Goal: Task Accomplishment & Management: Manage account settings

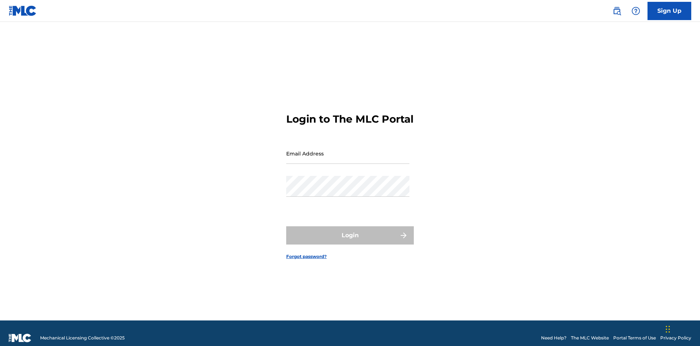
scroll to position [9, 0]
click at [348, 150] on input "Email Address" at bounding box center [347, 153] width 123 height 21
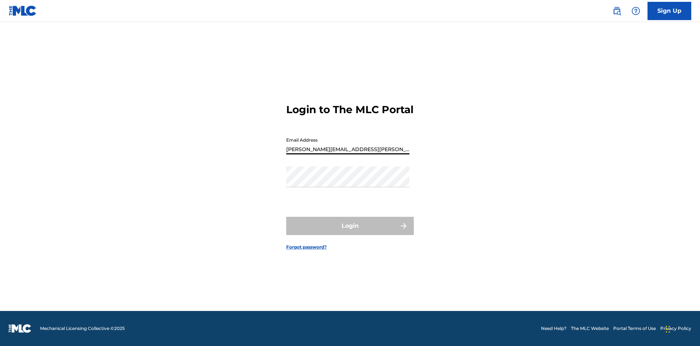
type input "[PERSON_NAME][EMAIL_ADDRESS][PERSON_NAME][DOMAIN_NAME]"
click at [350, 232] on button "Login" at bounding box center [350, 226] width 128 height 18
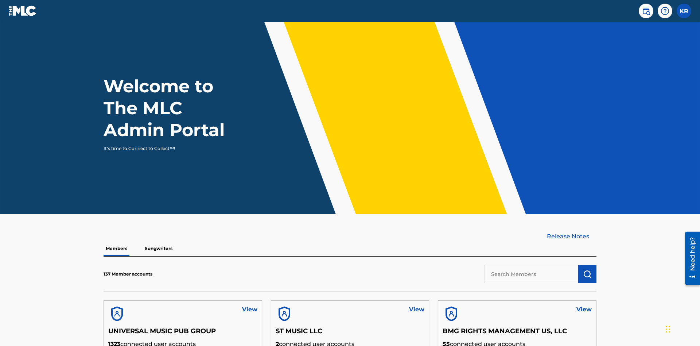
click at [531, 265] on input "text" at bounding box center [531, 274] width 94 height 18
click at [587, 269] on img "submit" at bounding box center [587, 273] width 9 height 9
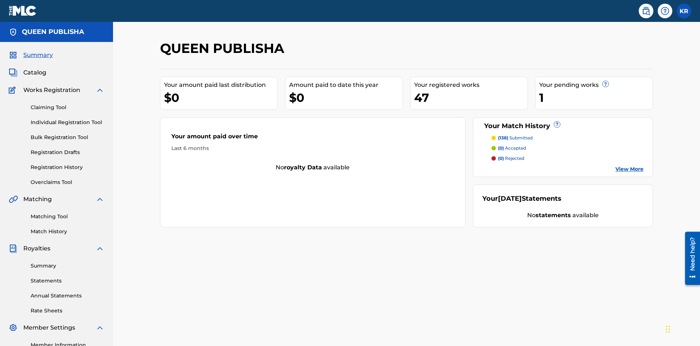
click at [35, 68] on span "Catalog" at bounding box center [34, 72] width 23 height 9
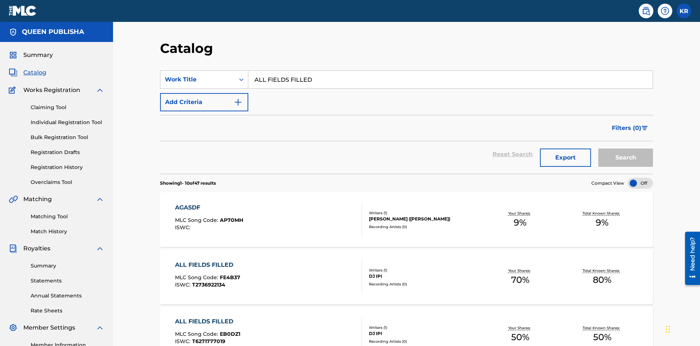
click at [626, 148] on button "Search" at bounding box center [625, 157] width 55 height 18
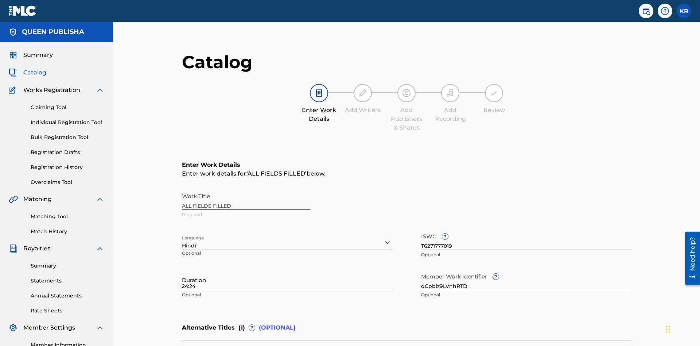
type input "24:24"
click at [383, 238] on icon at bounding box center [387, 242] width 9 height 9
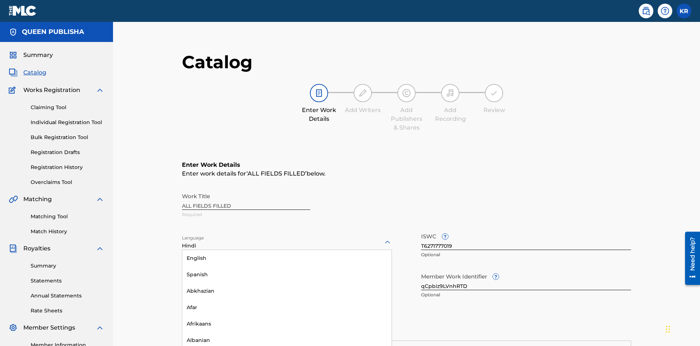
click at [421, 269] on input "qCpbiz9LVnhRTD" at bounding box center [526, 279] width 210 height 21
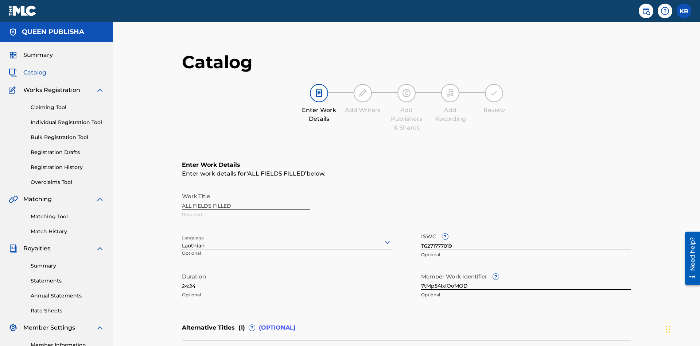
type input "7tMp54IxlOoMOD"
click at [421, 229] on input "T6271777019" at bounding box center [526, 239] width 210 height 21
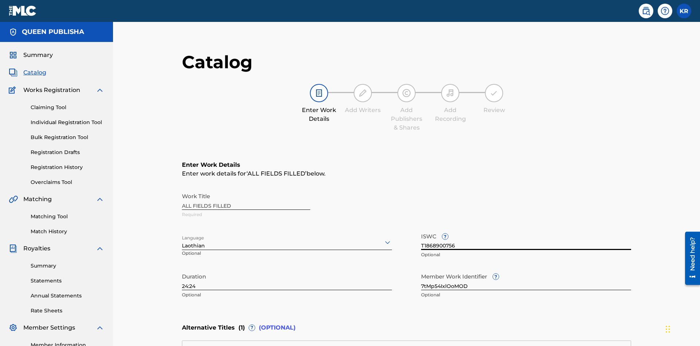
type input "T1868900756"
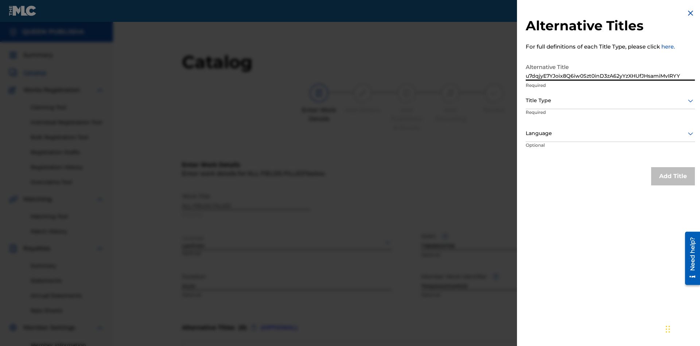
type input "u7dqjyE7YJoix8Q6iw0Szt0inD3zA62yYzXHUfJHsamiMvIRYY"
click at [610, 100] on div at bounding box center [610, 100] width 169 height 9
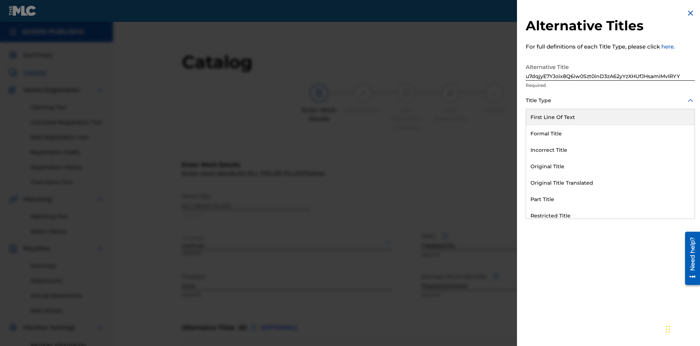
click at [610, 257] on div "Alternative Title With National Characters" at bounding box center [610, 265] width 168 height 16
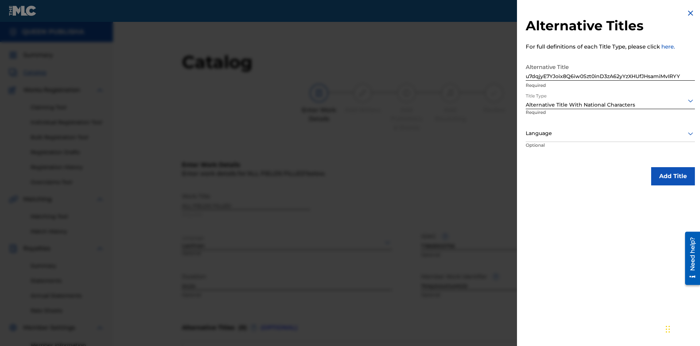
click at [610, 133] on div at bounding box center [610, 133] width 169 height 9
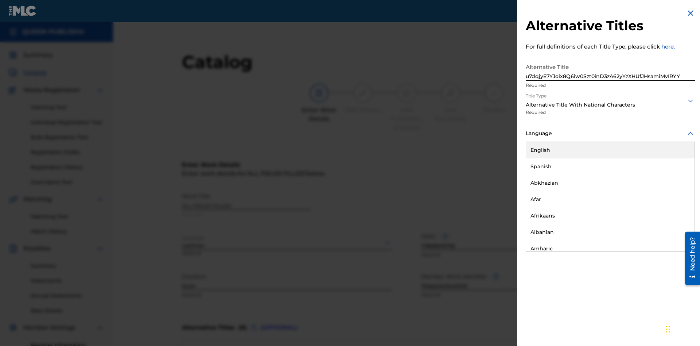
click at [673, 176] on button "Add Title" at bounding box center [673, 176] width 44 height 18
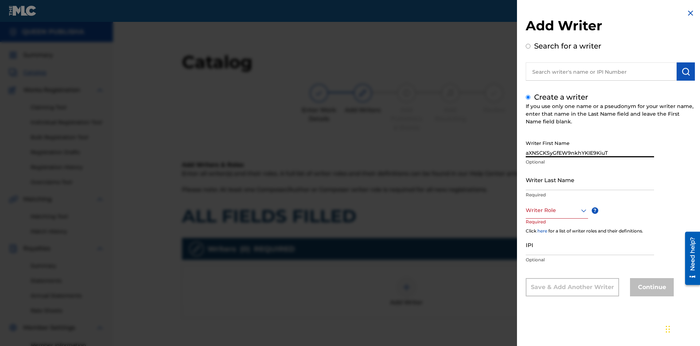
type input "aXNSCKSyGfEW9nkhYKIE9KiuT"
click at [590, 179] on input "Writer Last Name" at bounding box center [590, 179] width 128 height 21
type input "33EaOyzGWlbmJExFJiR1abnVT"
click at [556, 210] on div at bounding box center [557, 210] width 62 height 9
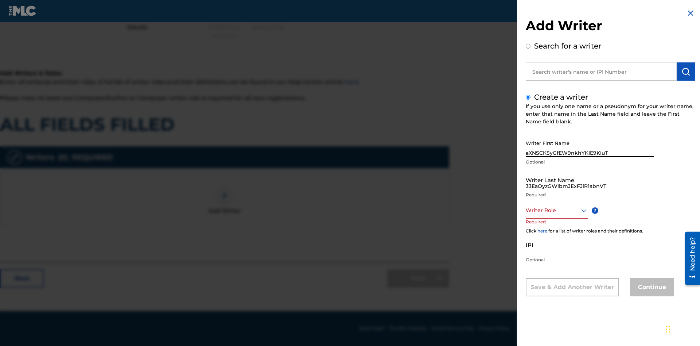
click at [590, 245] on input "IPI" at bounding box center [590, 244] width 128 height 21
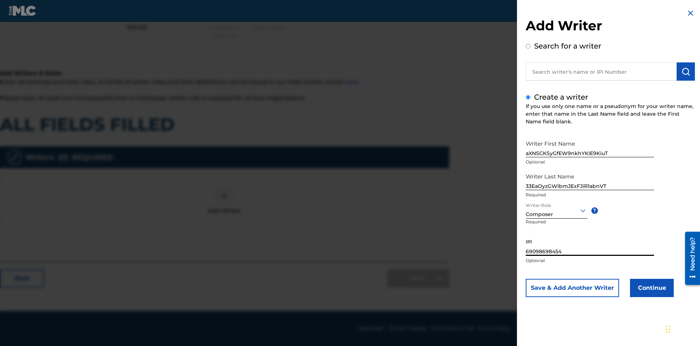
click at [651, 288] on button "Continue" at bounding box center [652, 288] width 44 height 18
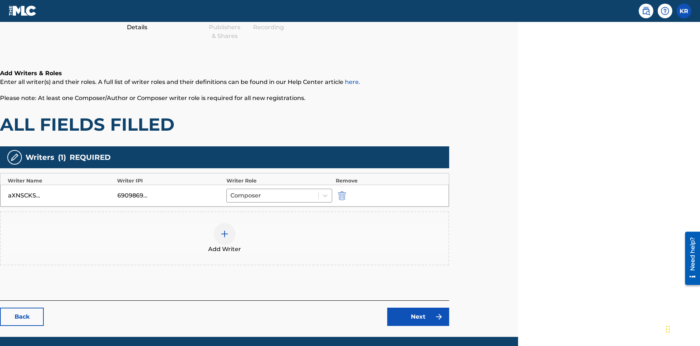
click at [225, 223] on div at bounding box center [225, 234] width 22 height 22
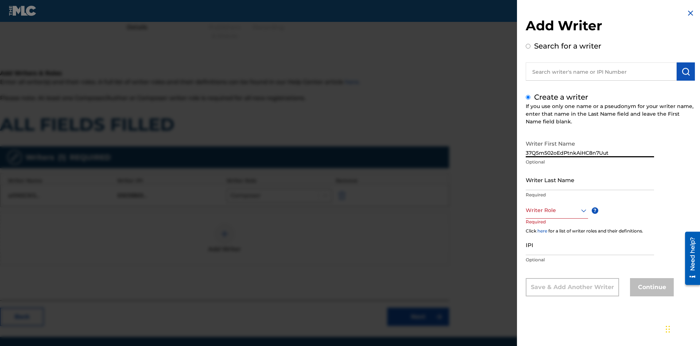
click at [590, 179] on input "Writer Last Name" at bounding box center [590, 179] width 128 height 21
click at [556, 210] on div at bounding box center [557, 210] width 62 height 9
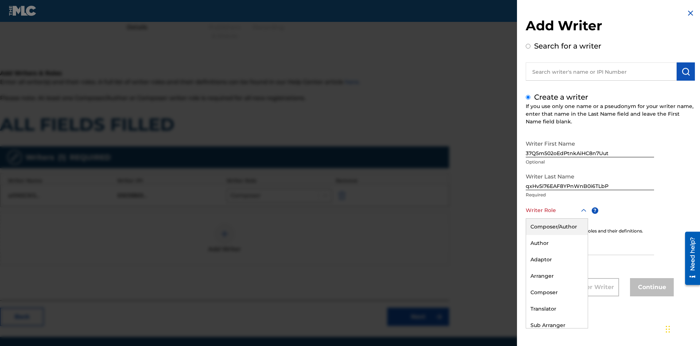
click at [556, 276] on div "Arranger" at bounding box center [557, 276] width 62 height 16
click at [590, 245] on input "IPI" at bounding box center [590, 244] width 128 height 21
click at [651, 288] on button "Continue" at bounding box center [652, 287] width 44 height 18
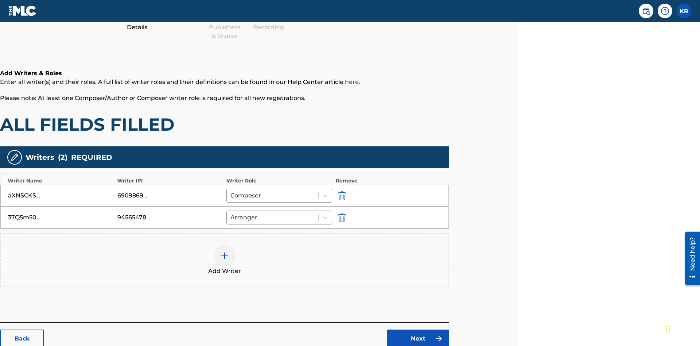
click at [418, 329] on link "Next" at bounding box center [418, 338] width 62 height 18
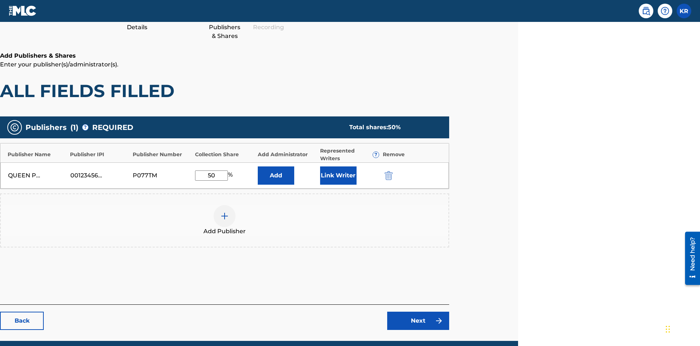
click at [388, 171] on img "submit" at bounding box center [389, 175] width 8 height 9
click at [225, 211] on img at bounding box center [224, 215] width 9 height 9
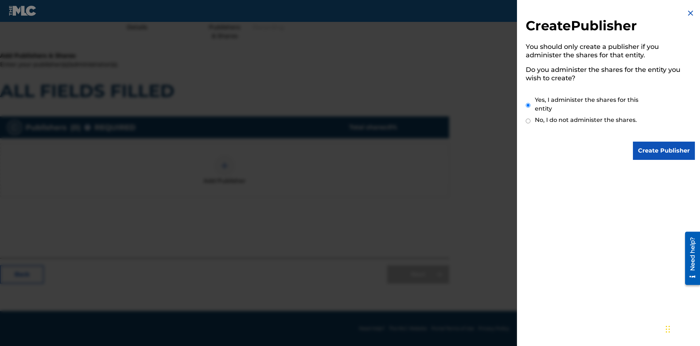
click at [664, 151] on input "Create Publisher" at bounding box center [664, 150] width 62 height 18
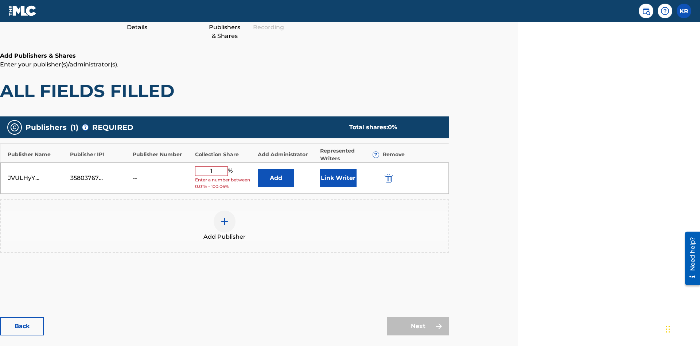
type input "1"
click at [338, 169] on button "Link Writer" at bounding box center [338, 178] width 36 height 18
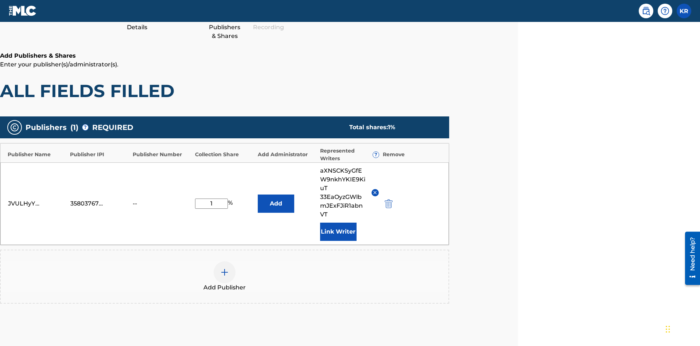
click at [338, 222] on button "Link Writer" at bounding box center [338, 231] width 36 height 18
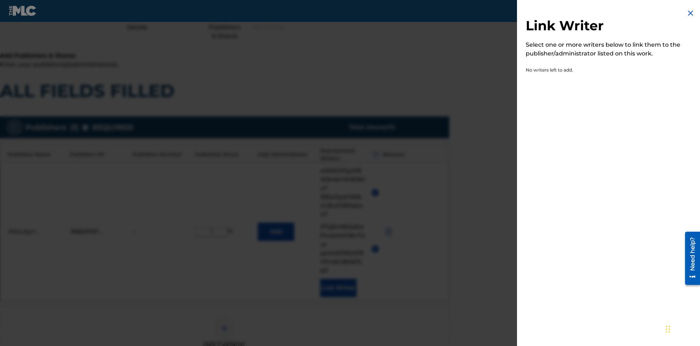
click at [690, 13] on img at bounding box center [690, 13] width 9 height 9
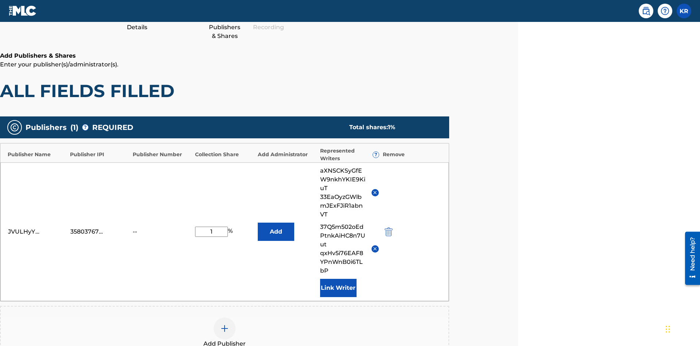
click at [276, 222] on button "Add" at bounding box center [276, 231] width 36 height 18
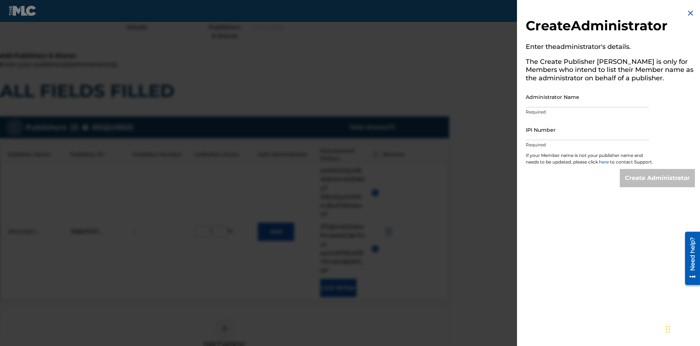
click at [587, 97] on input "Administrator Name" at bounding box center [587, 96] width 123 height 21
click at [587, 129] on input "IPI Number" at bounding box center [587, 129] width 123 height 21
click at [658, 184] on input "Create Administrator" at bounding box center [657, 178] width 75 height 18
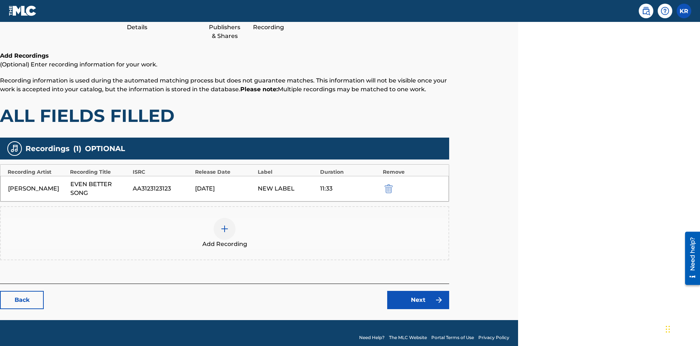
click at [388, 184] on img "submit" at bounding box center [389, 188] width 8 height 9
click at [225, 224] on img at bounding box center [224, 228] width 9 height 9
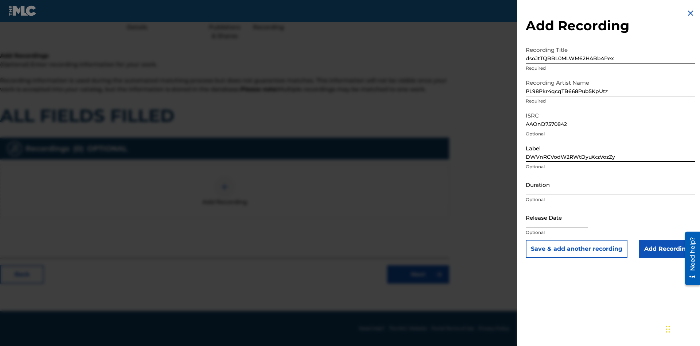
type input "DWVnRCVodW2RWtDyuXxzVozZy"
click at [610, 184] on input "Duration" at bounding box center [610, 184] width 169 height 21
type input "5"
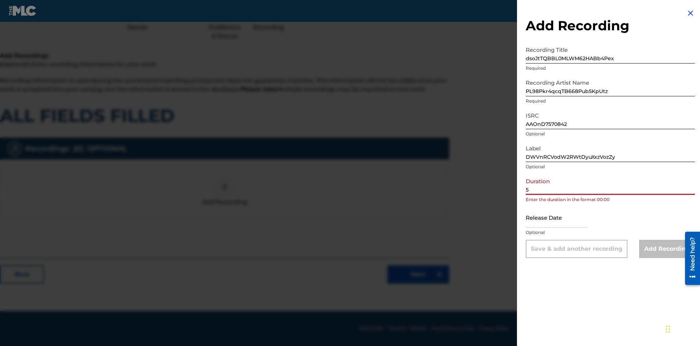
click at [610, 184] on input "5" at bounding box center [610, 184] width 169 height 21
click at [563, 218] on input "text" at bounding box center [557, 217] width 62 height 21
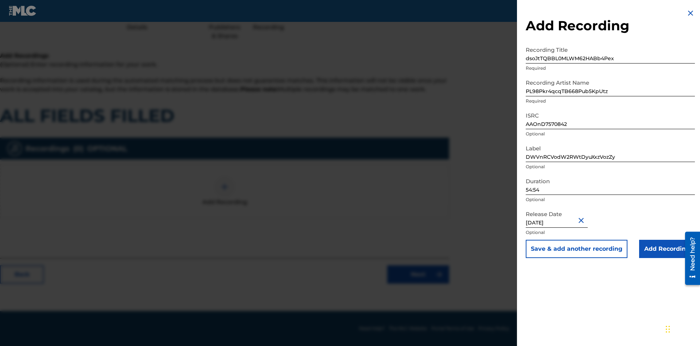
click at [667, 249] on input "Add Recording" at bounding box center [667, 249] width 56 height 18
click at [418, 283] on link "Next" at bounding box center [418, 274] width 62 height 18
